Goal: Check status: Check status

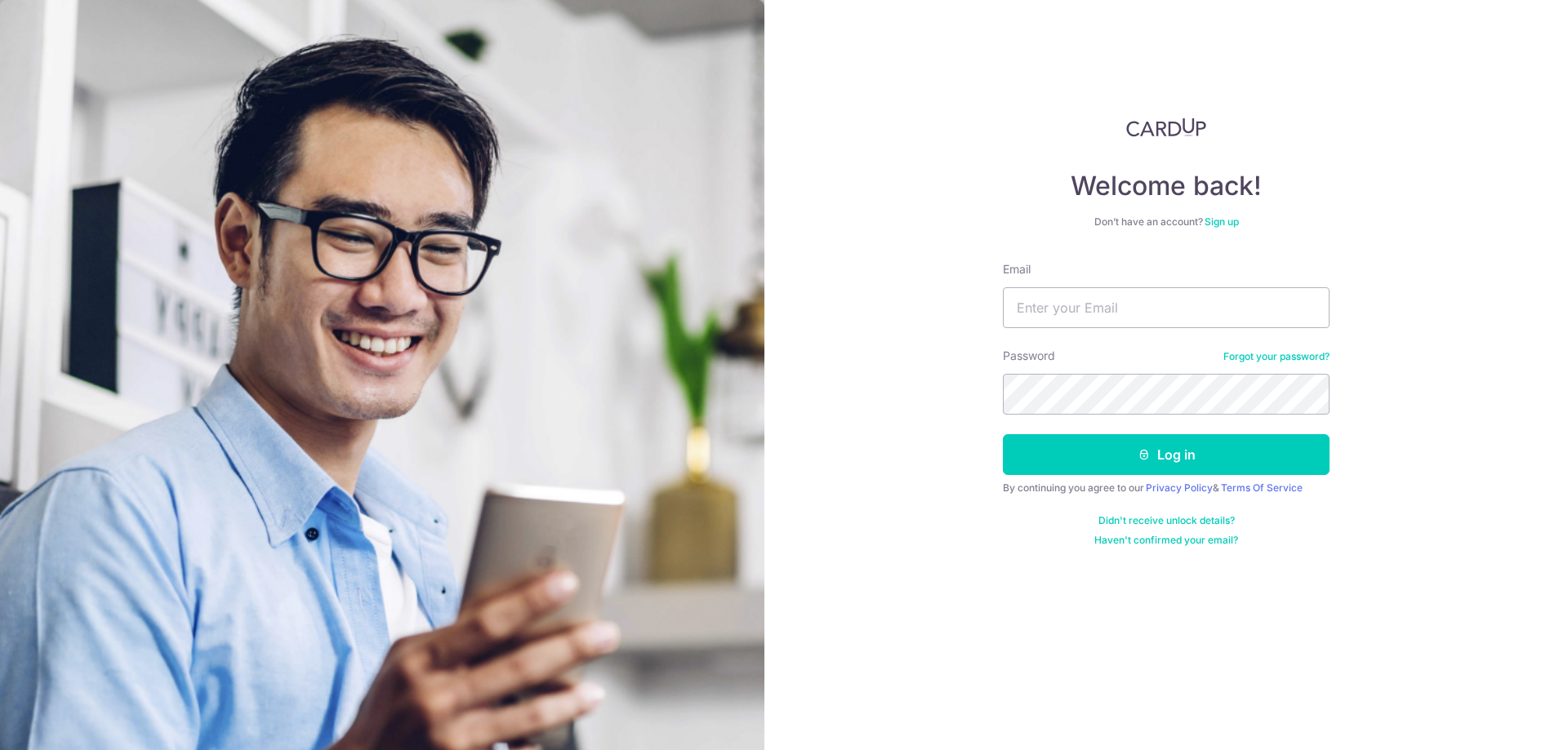
type input "[EMAIL_ADDRESS][DOMAIN_NAME]"
click at [1115, 470] on button "Log in" at bounding box center [1166, 454] width 327 height 41
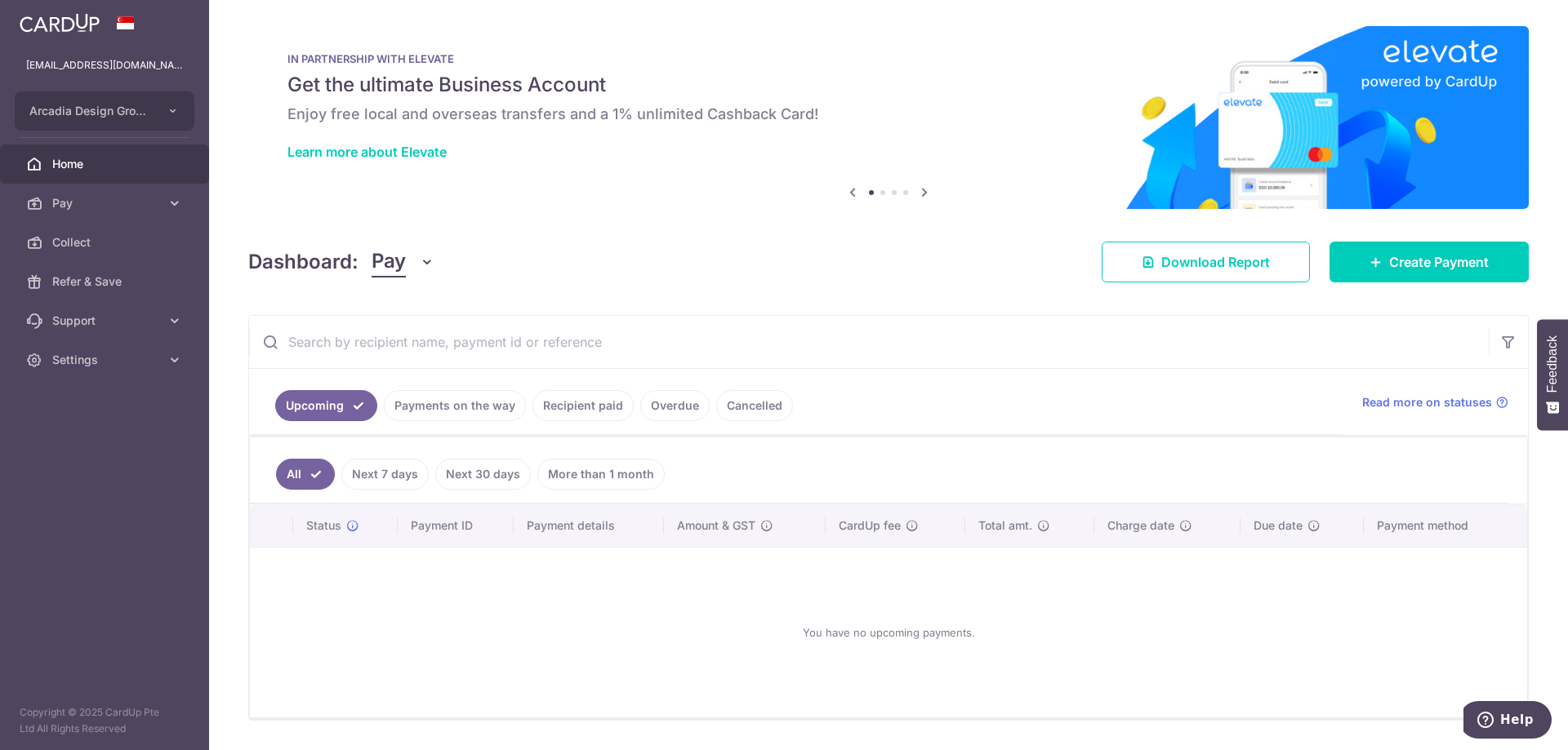
click at [453, 408] on link "Payments on the way" at bounding box center [455, 405] width 142 height 31
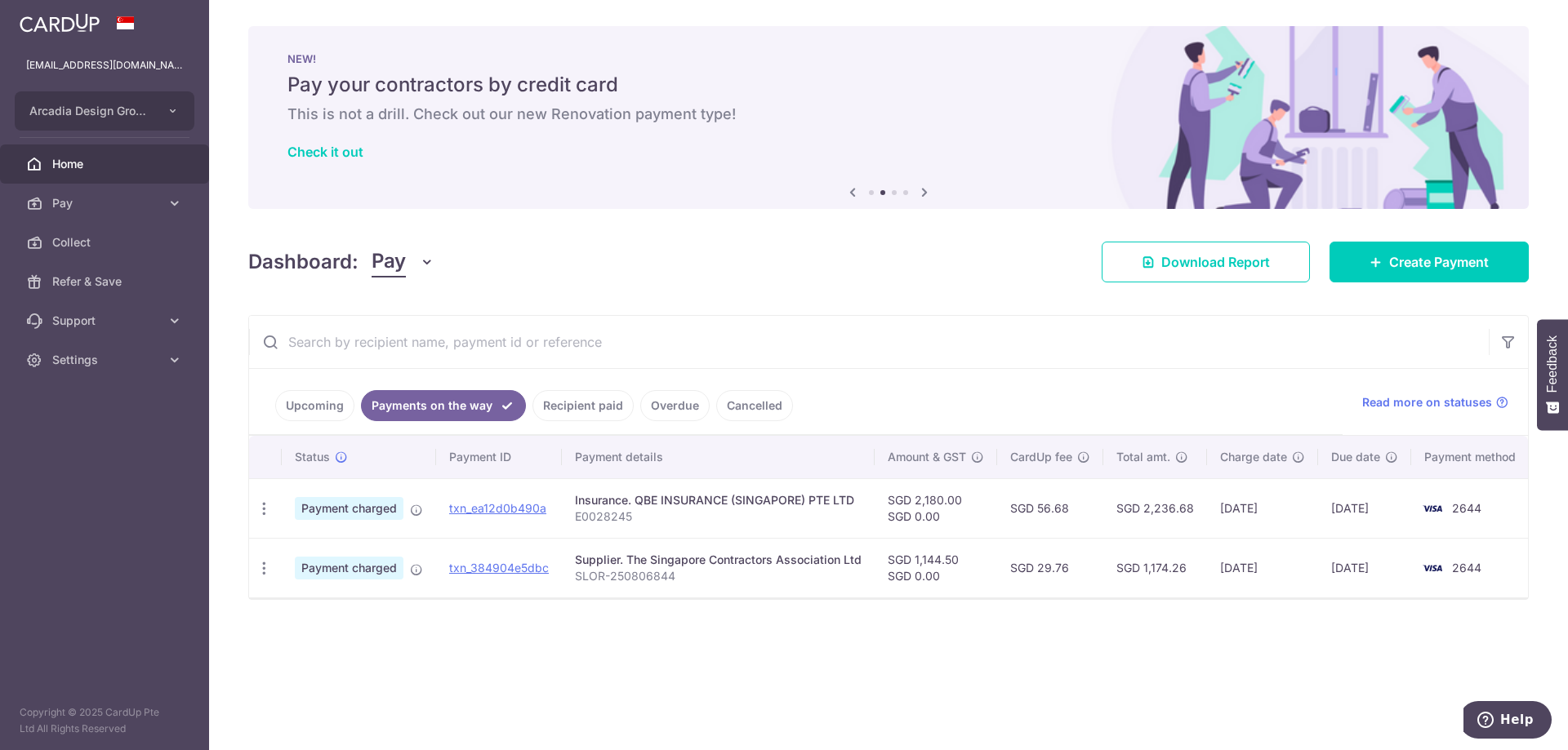
click at [571, 396] on link "Recipient paid" at bounding box center [584, 405] width 101 height 31
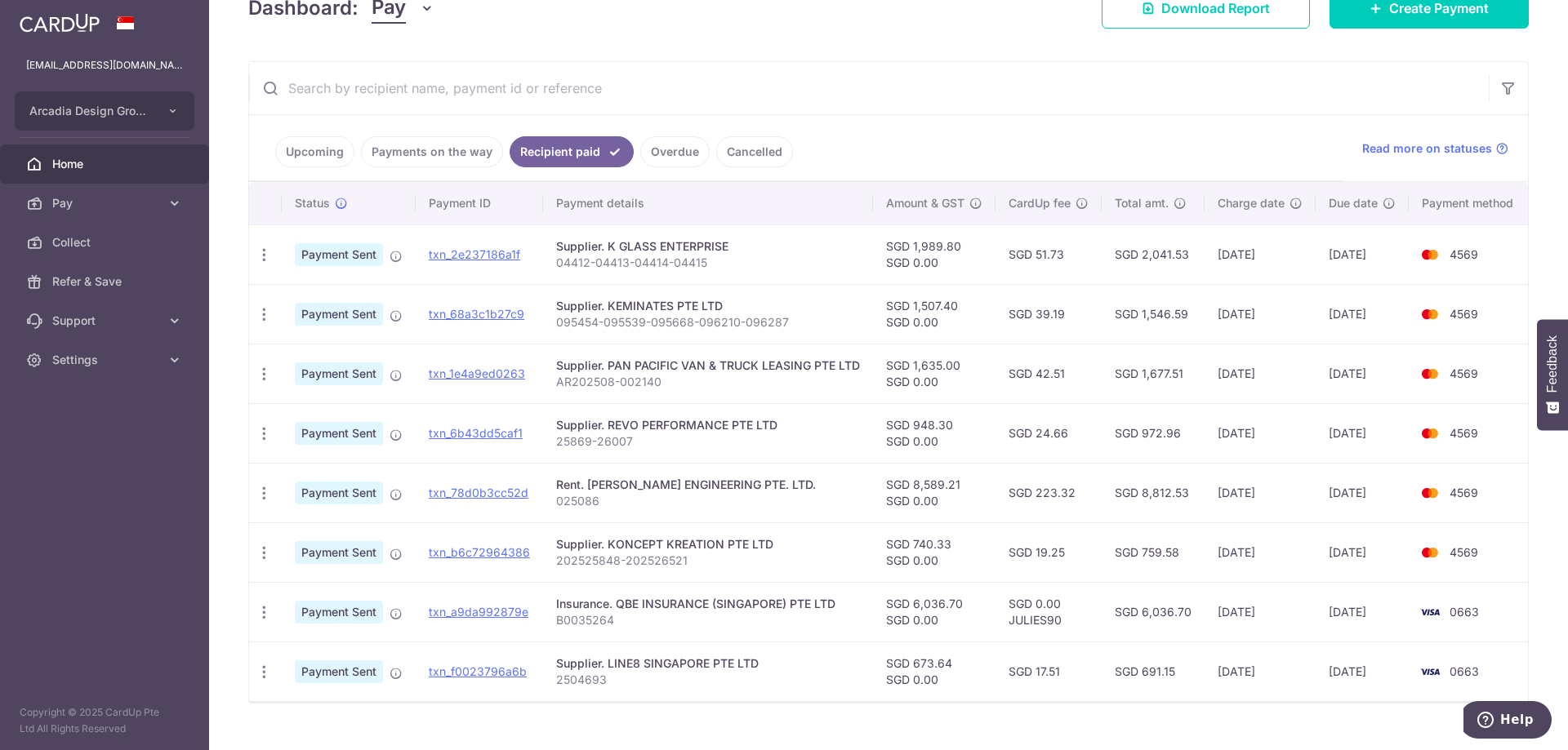
scroll to position [284, 0]
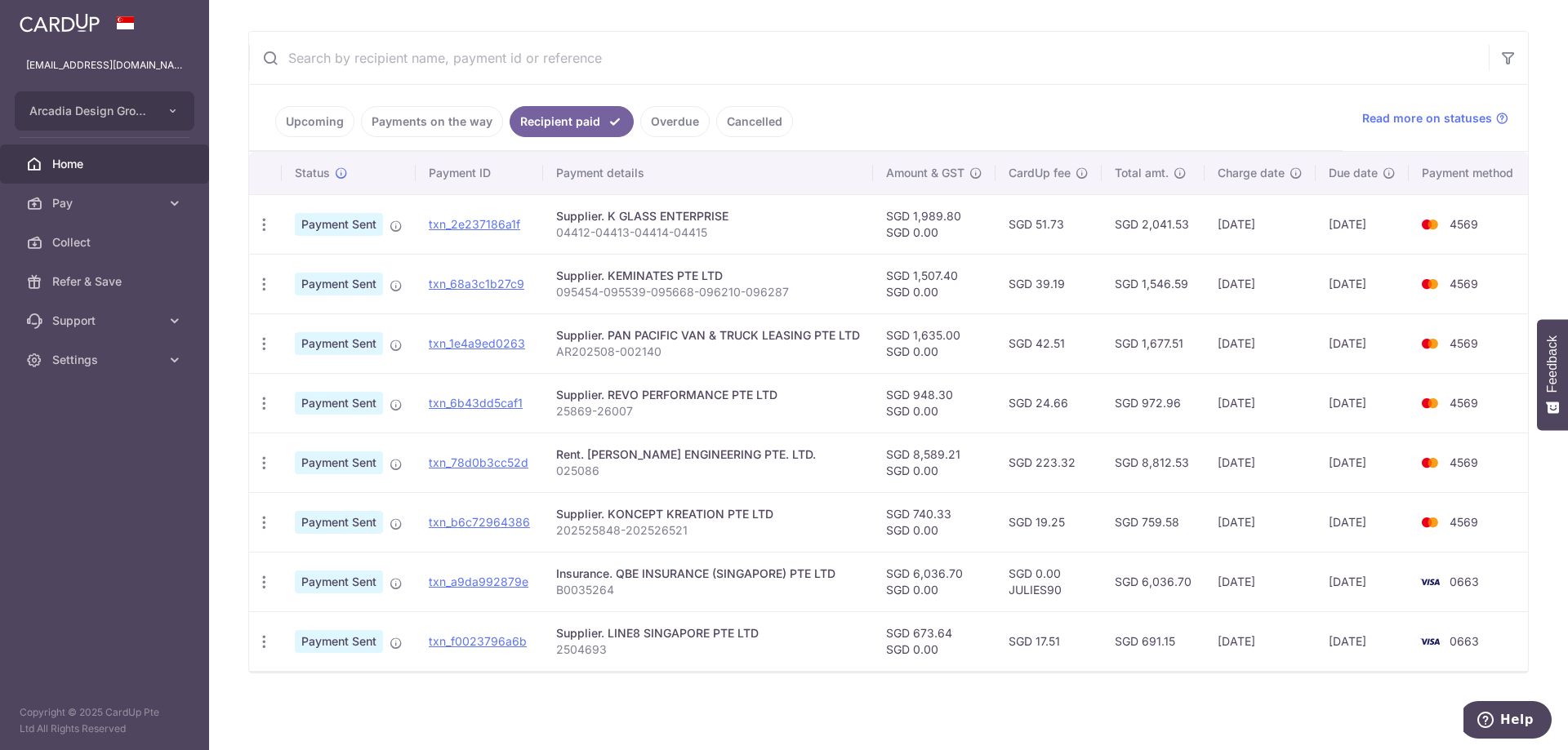
click at [465, 125] on link "Payments on the way" at bounding box center [432, 121] width 142 height 31
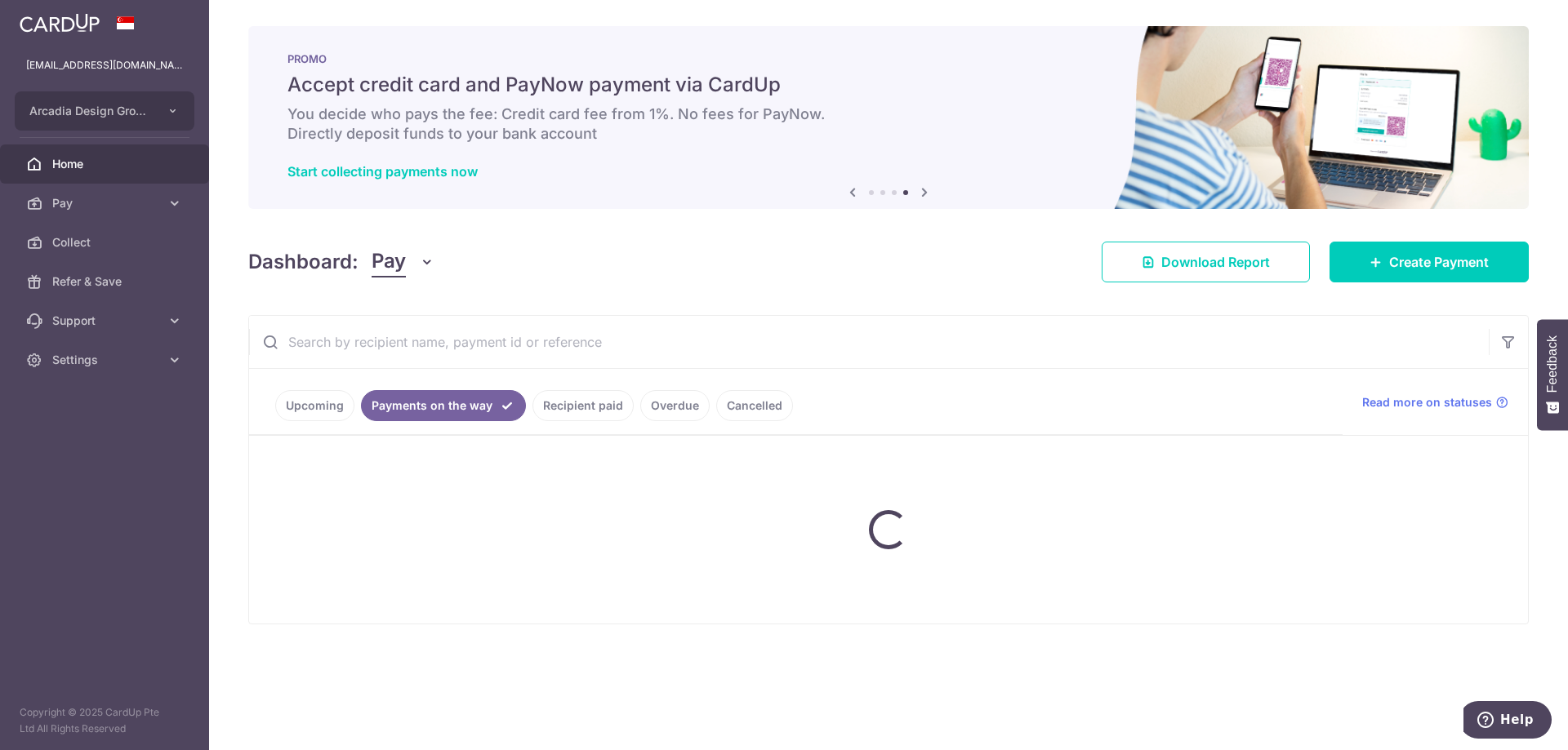
scroll to position [0, 0]
